Goal: Task Accomplishment & Management: Manage account settings

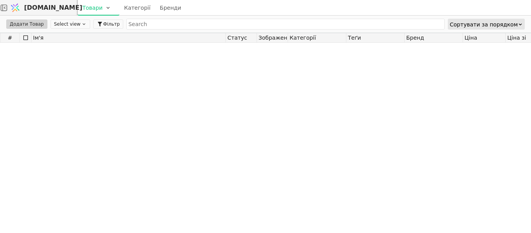
click at [107, 49] on div at bounding box center [440, 135] width 881 height 184
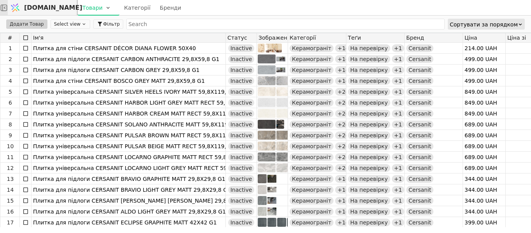
click at [7, 10] on icon at bounding box center [4, 7] width 7 height 7
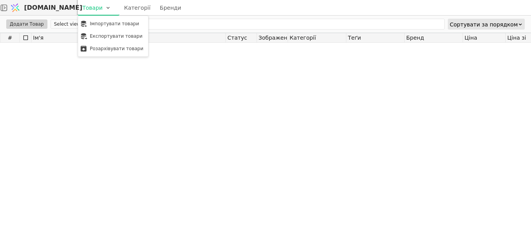
click at [112, 7] on html "[DOMAIN_NAME] Товари Категорії Бренди Додати Товар Select view Фільтр Сортувати…" at bounding box center [265, 116] width 531 height 233
click at [116, 47] on link "Розархівувати товари" at bounding box center [112, 48] width 64 height 9
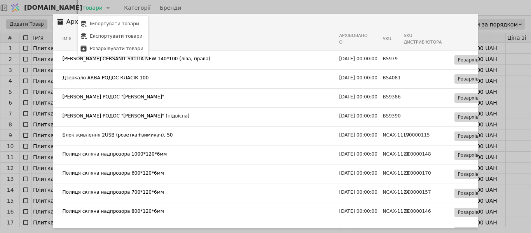
drag, startPoint x: 476, startPoint y: 25, endPoint x: 475, endPoint y: 30, distance: 5.9
click at [475, 28] on html "[DOMAIN_NAME] Товари Категорії Бренди Додати Товар EXCLUSIVE Фільтр Сортувати з…" at bounding box center [265, 116] width 531 height 233
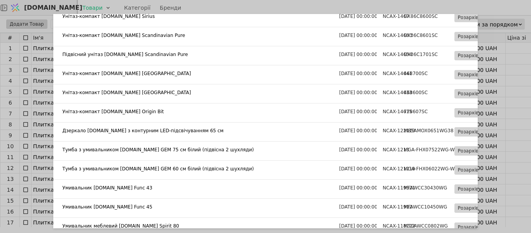
scroll to position [56940, 0]
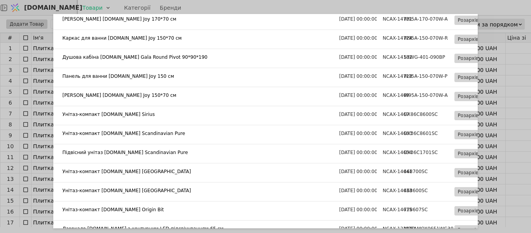
click at [243, 5] on div "Архів Ім'я Архівовано о SKU SKU дистриб'ютора [PERSON_NAME] CERSANIT SICILIA NE…" at bounding box center [265, 116] width 531 height 233
click at [243, 5] on div "Товари [PERSON_NAME]" at bounding box center [304, 7] width 453 height 15
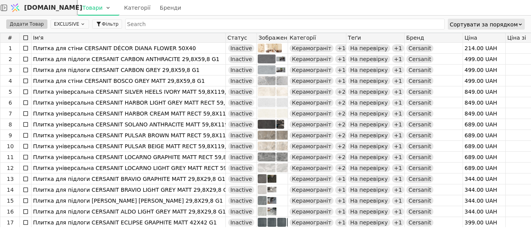
click at [243, 5] on div "Товари [PERSON_NAME]" at bounding box center [304, 7] width 453 height 15
click at [8, 4] on icon at bounding box center [4, 8] width 8 height 8
click at [7, 9] on icon at bounding box center [4, 7] width 7 height 7
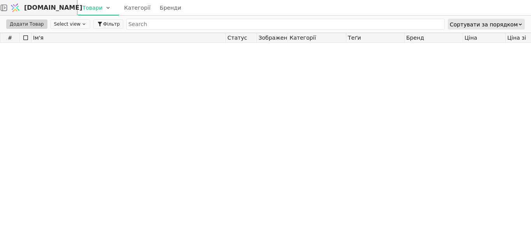
click at [6, 8] on icon at bounding box center [4, 8] width 8 height 8
click at [47, 5] on span "[DOMAIN_NAME]" at bounding box center [53, 7] width 58 height 9
